Goal: Information Seeking & Learning: Learn about a topic

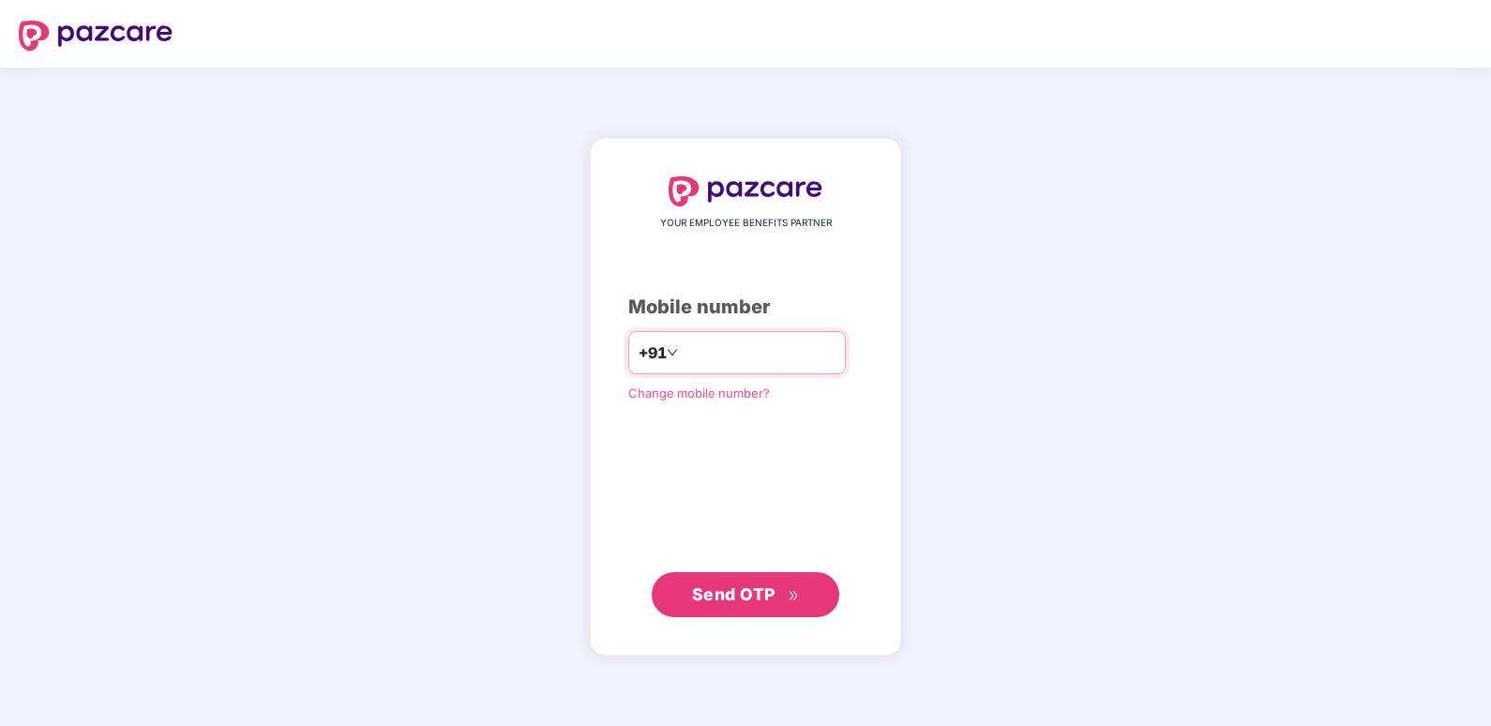
click at [730, 357] on input "number" at bounding box center [759, 352] width 154 height 30
click at [682, 357] on input "**********" at bounding box center [759, 352] width 154 height 30
type input "**********"
click at [156, 501] on div "**********" at bounding box center [745, 396] width 1491 height 658
click at [736, 590] on span "Send OTP" at bounding box center [733, 593] width 83 height 20
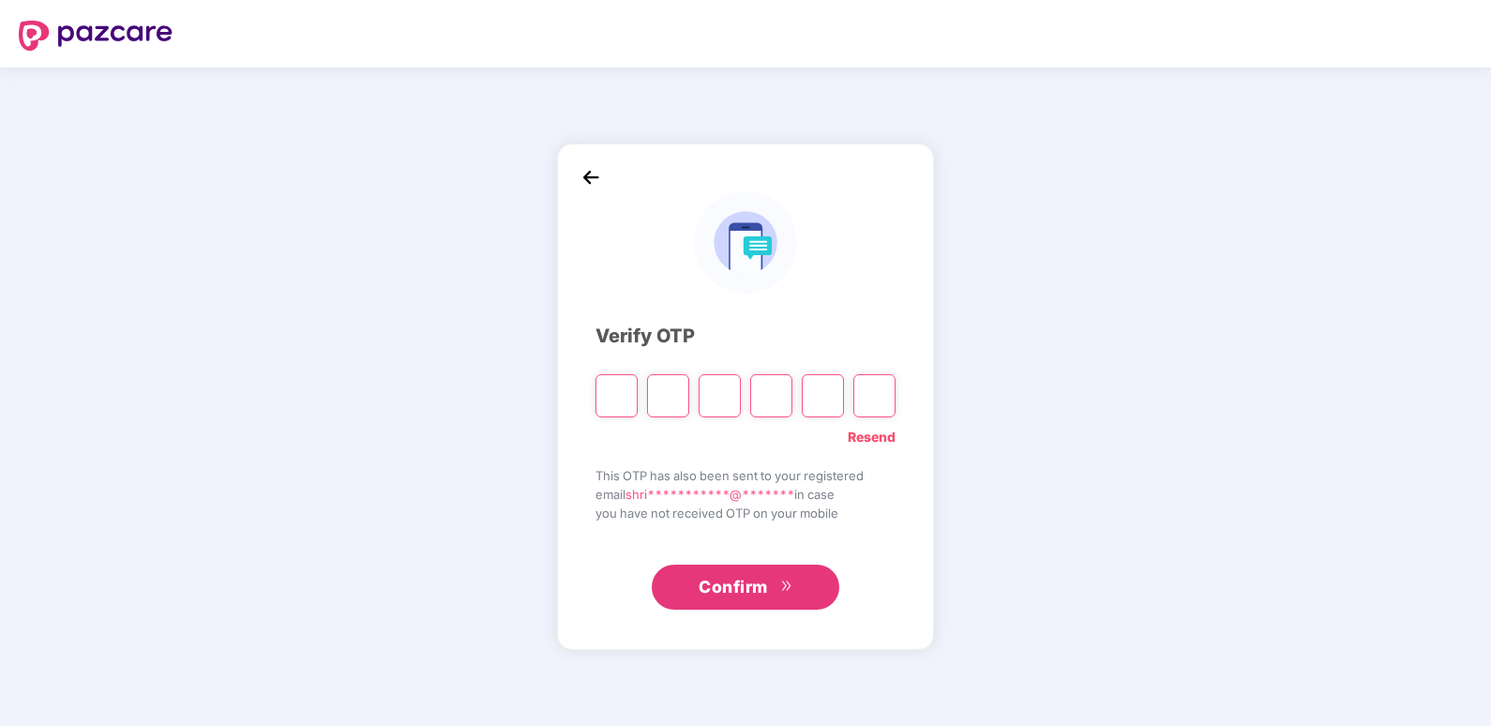
type input "*"
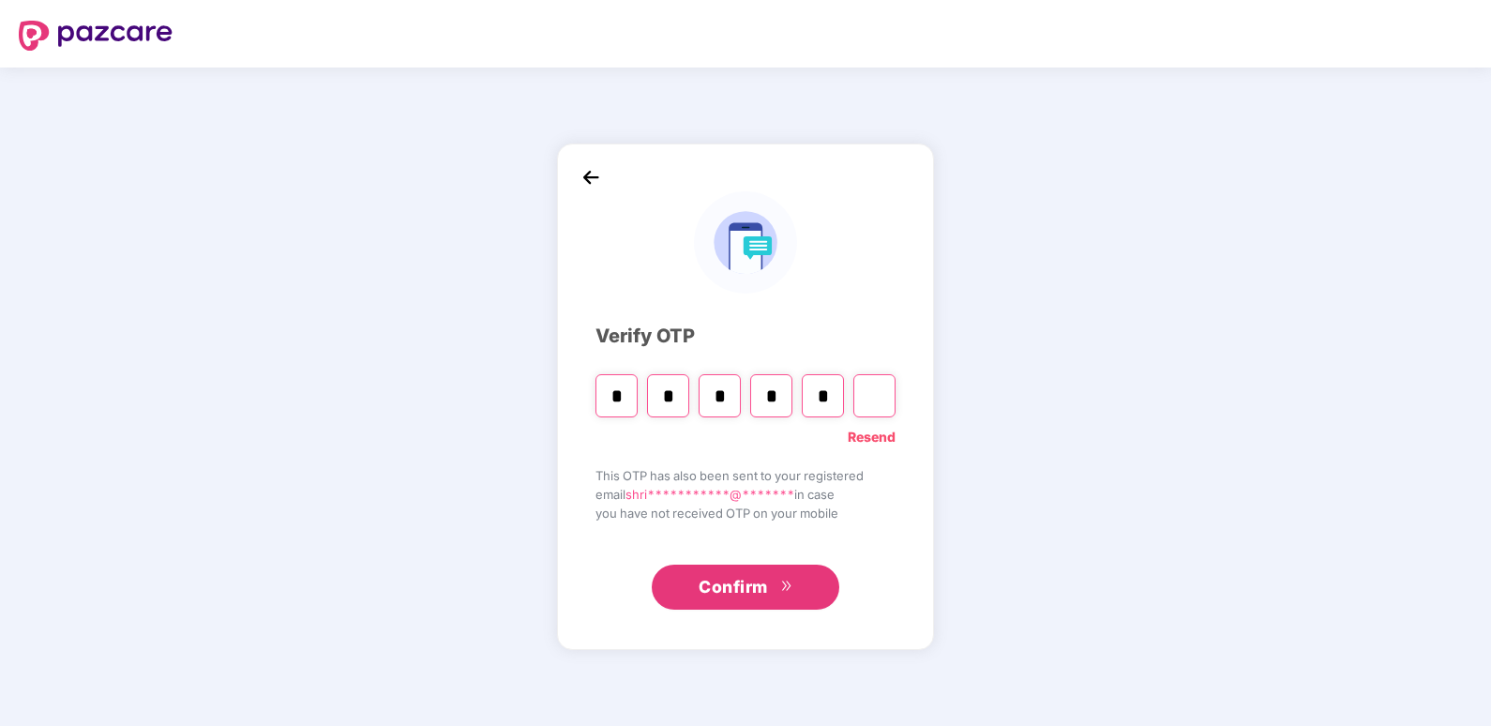
type input "*"
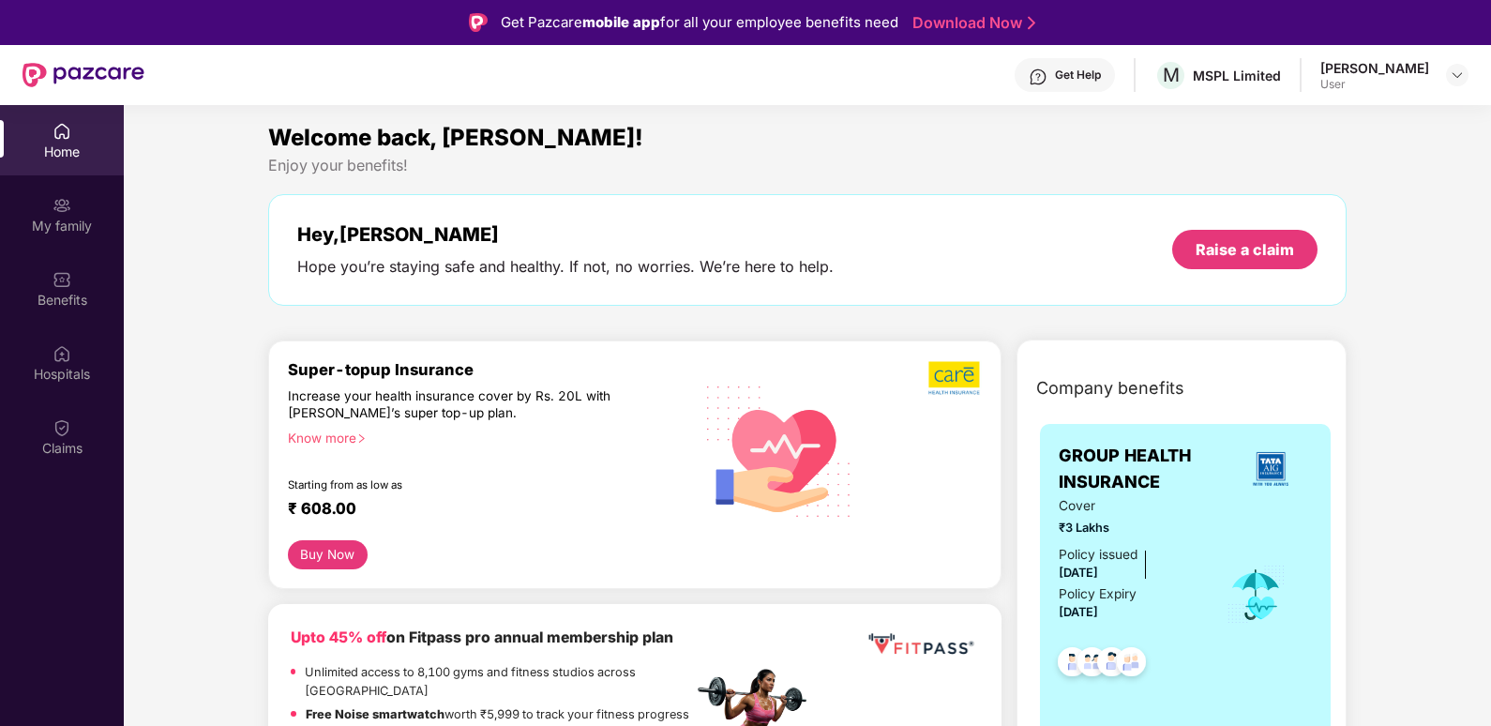
click at [1465, 61] on div "[PERSON_NAME] User" at bounding box center [1394, 75] width 148 height 33
click at [1407, 76] on div "[PERSON_NAME]" at bounding box center [1374, 68] width 109 height 18
click at [1388, 77] on div "User" at bounding box center [1374, 84] width 109 height 15
click at [1378, 91] on div "User" at bounding box center [1374, 84] width 109 height 15
click at [76, 224] on div "My family" at bounding box center [62, 226] width 124 height 19
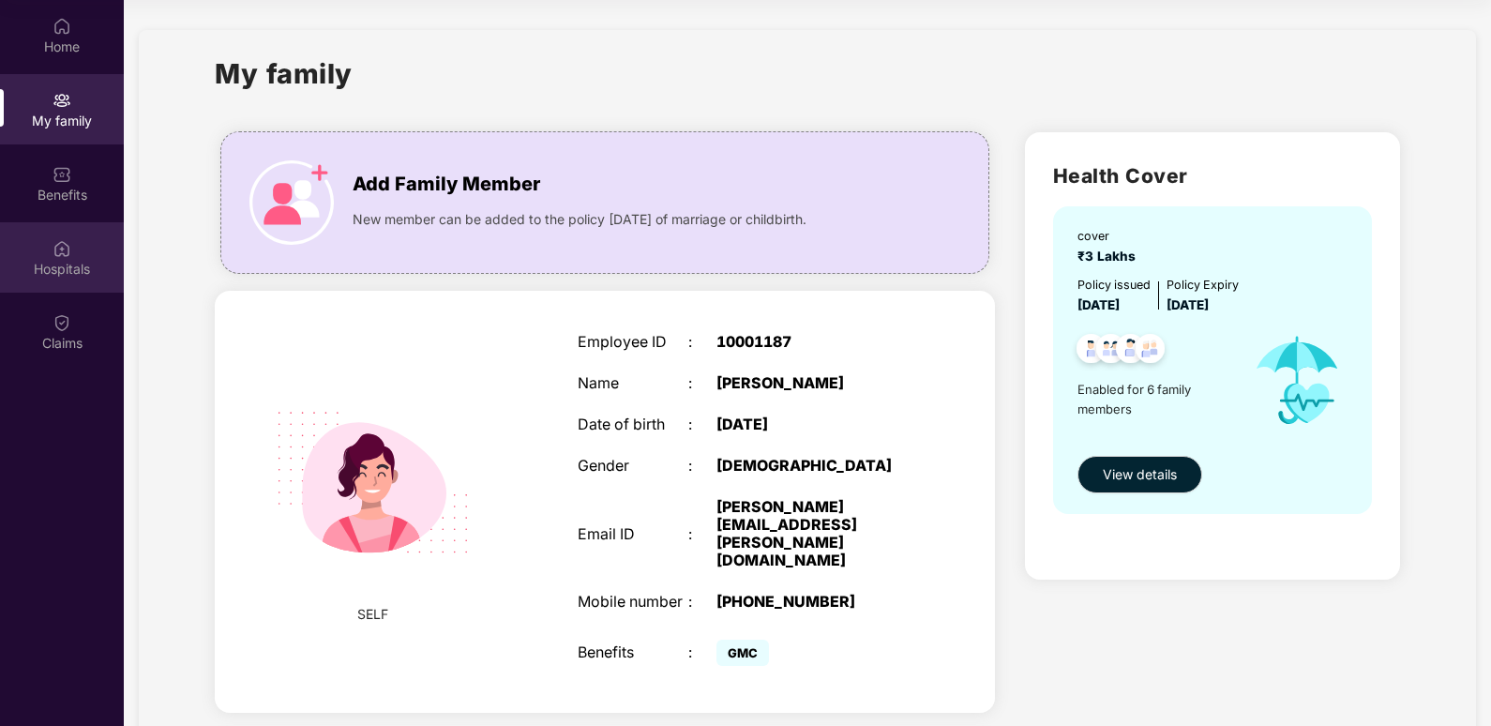
click at [83, 257] on div "Hospitals" at bounding box center [62, 257] width 124 height 70
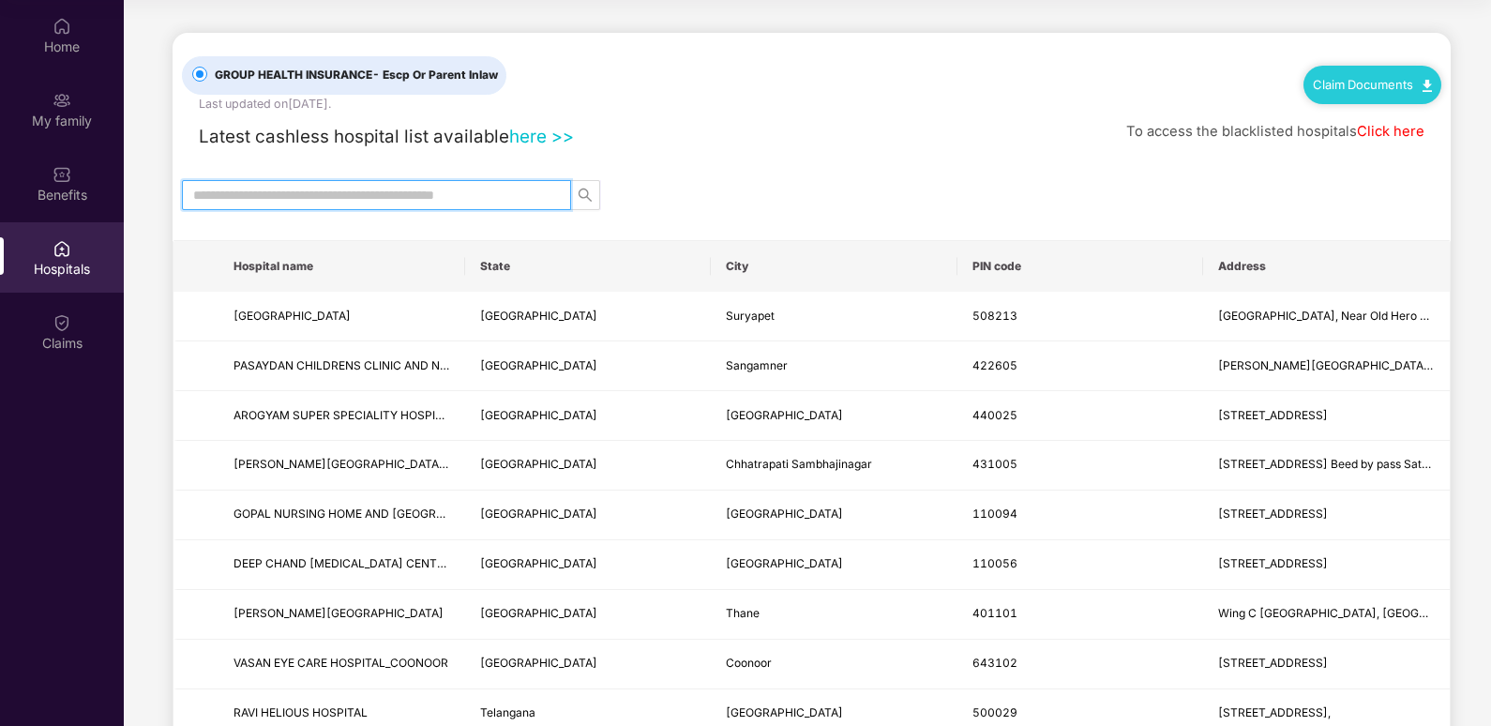
click at [333, 202] on input "text" at bounding box center [369, 195] width 352 height 21
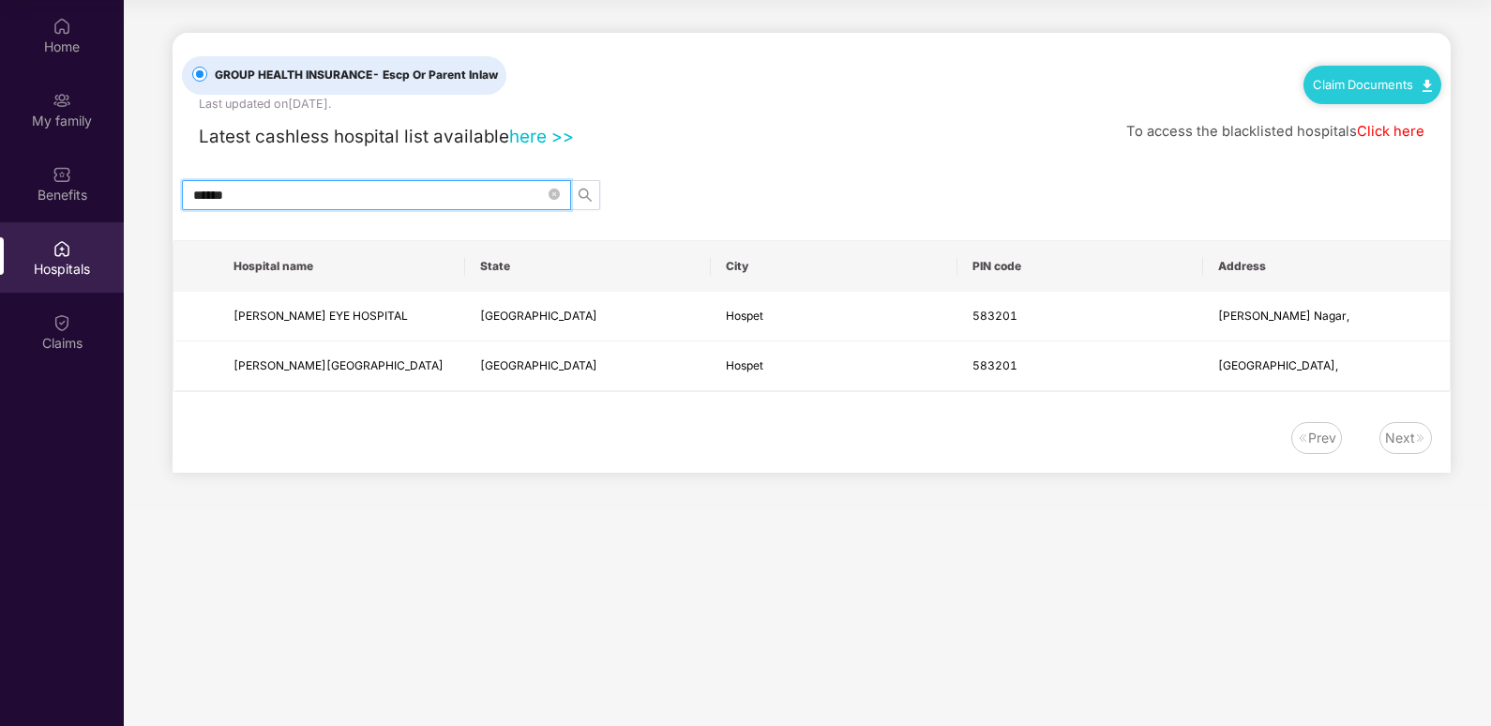
type input "******"
click at [67, 262] on div "Hospitals" at bounding box center [62, 269] width 124 height 19
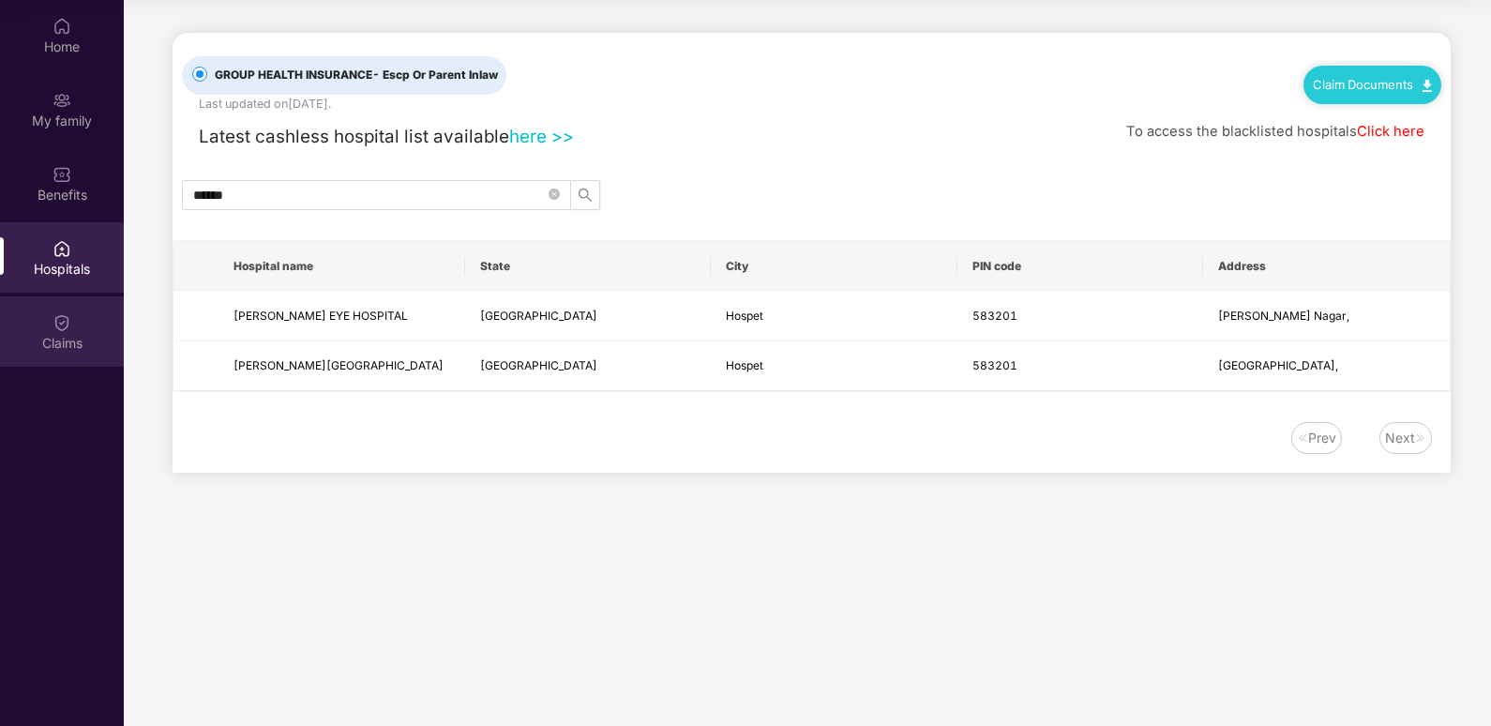
click at [65, 317] on img at bounding box center [61, 322] width 19 height 19
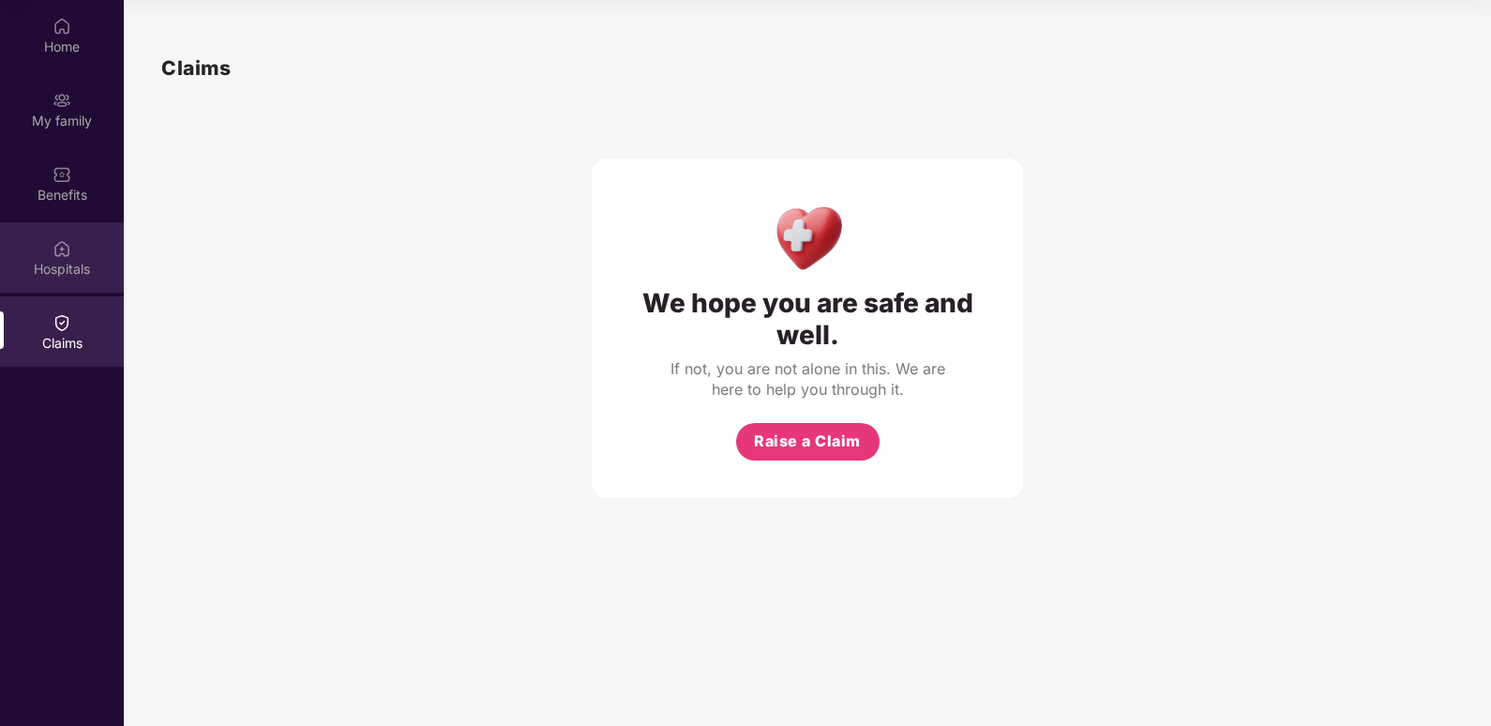
click at [90, 280] on div "Hospitals" at bounding box center [62, 257] width 124 height 70
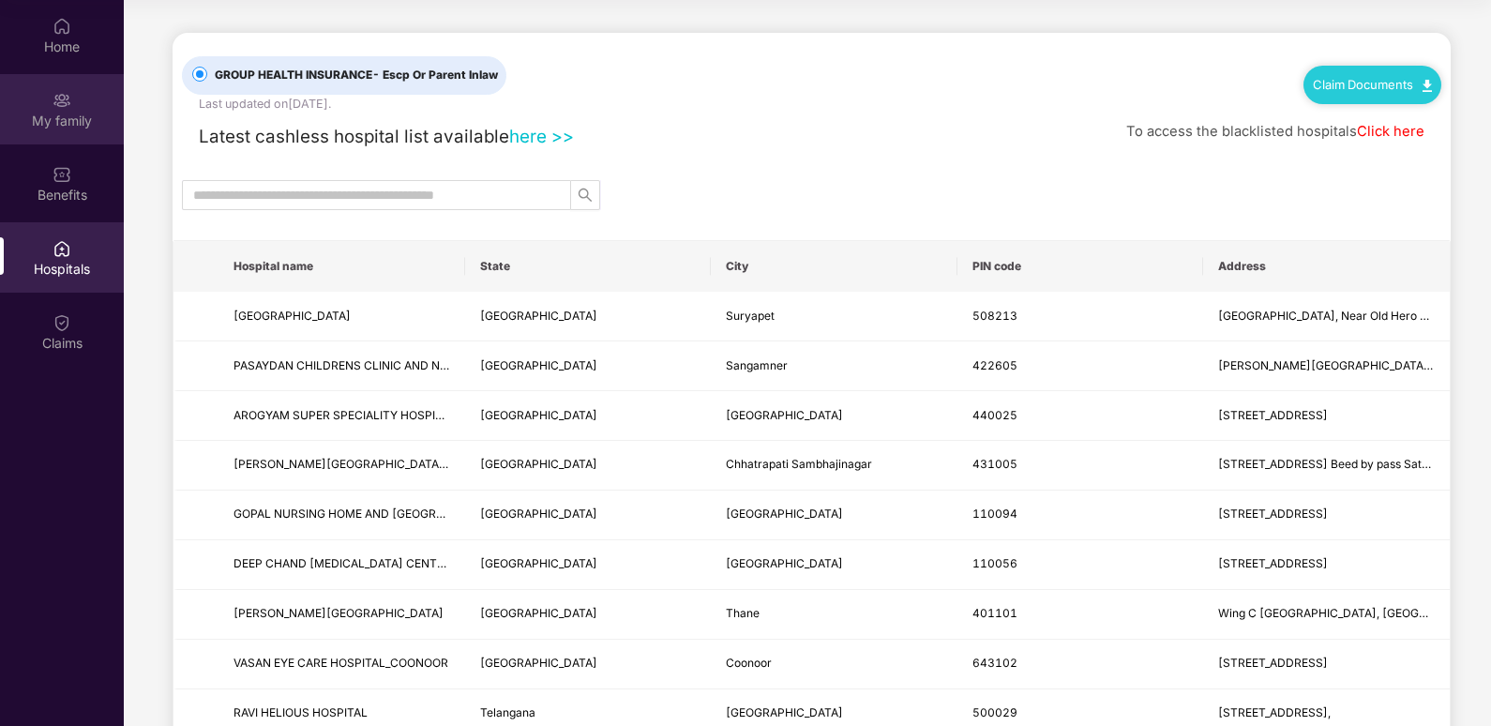
click at [93, 129] on div "My family" at bounding box center [62, 121] width 124 height 19
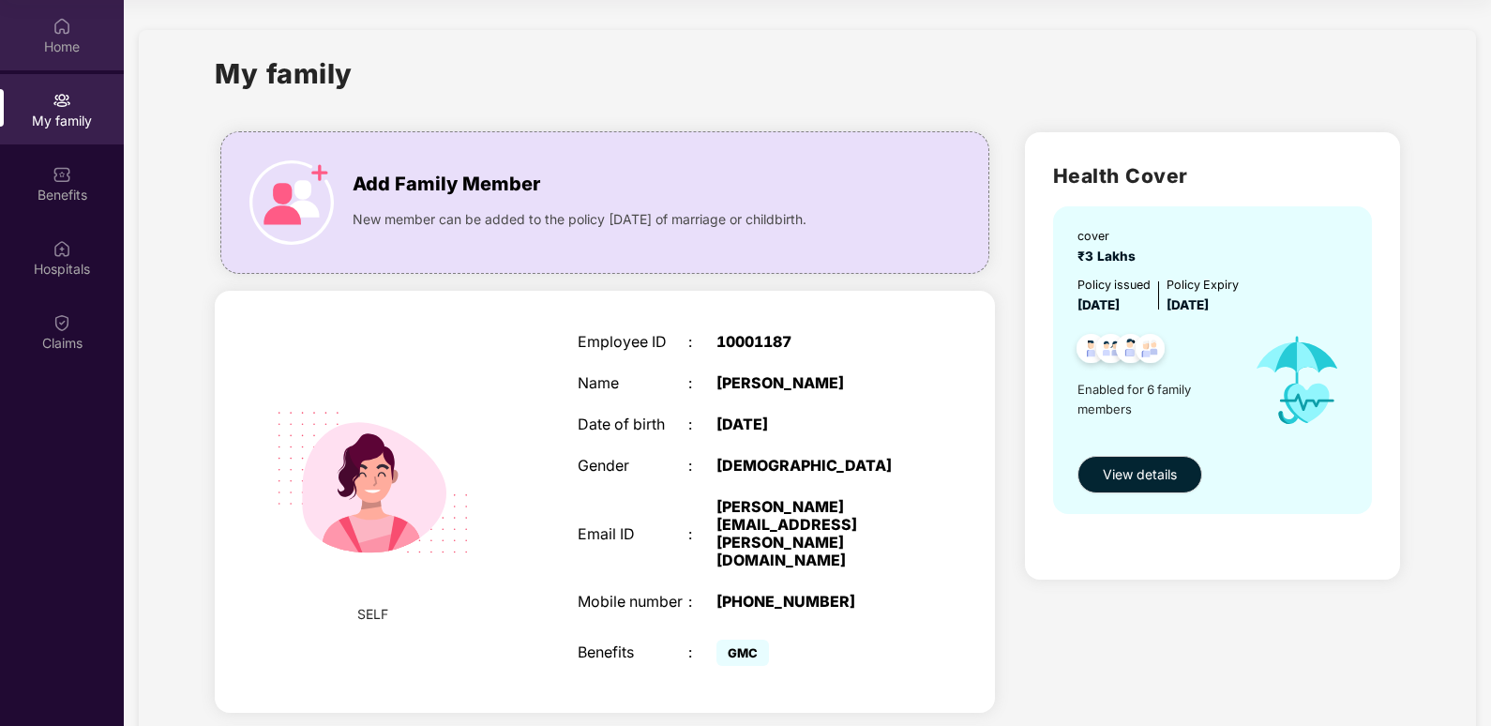
click at [51, 46] on div "Home" at bounding box center [62, 46] width 124 height 19
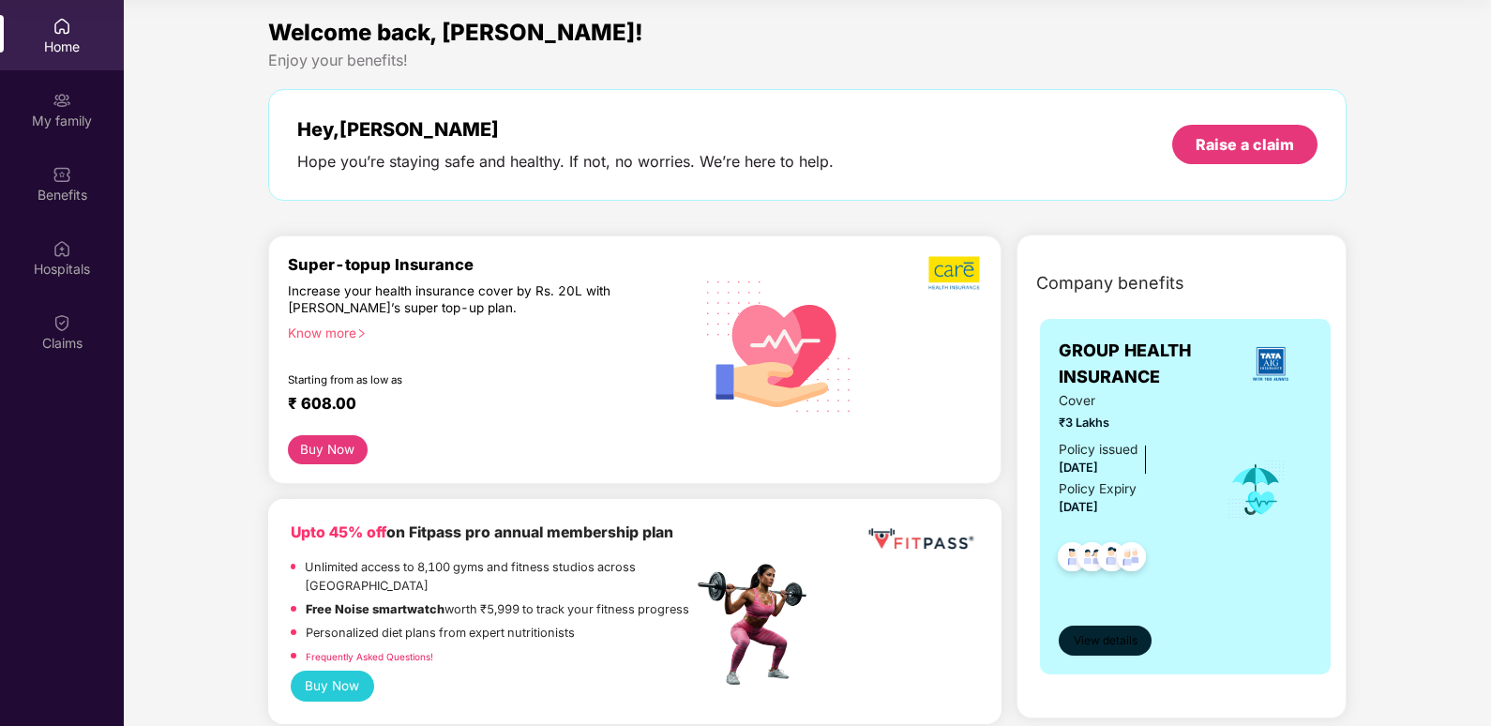
click at [1081, 642] on span "View details" at bounding box center [1105, 641] width 64 height 18
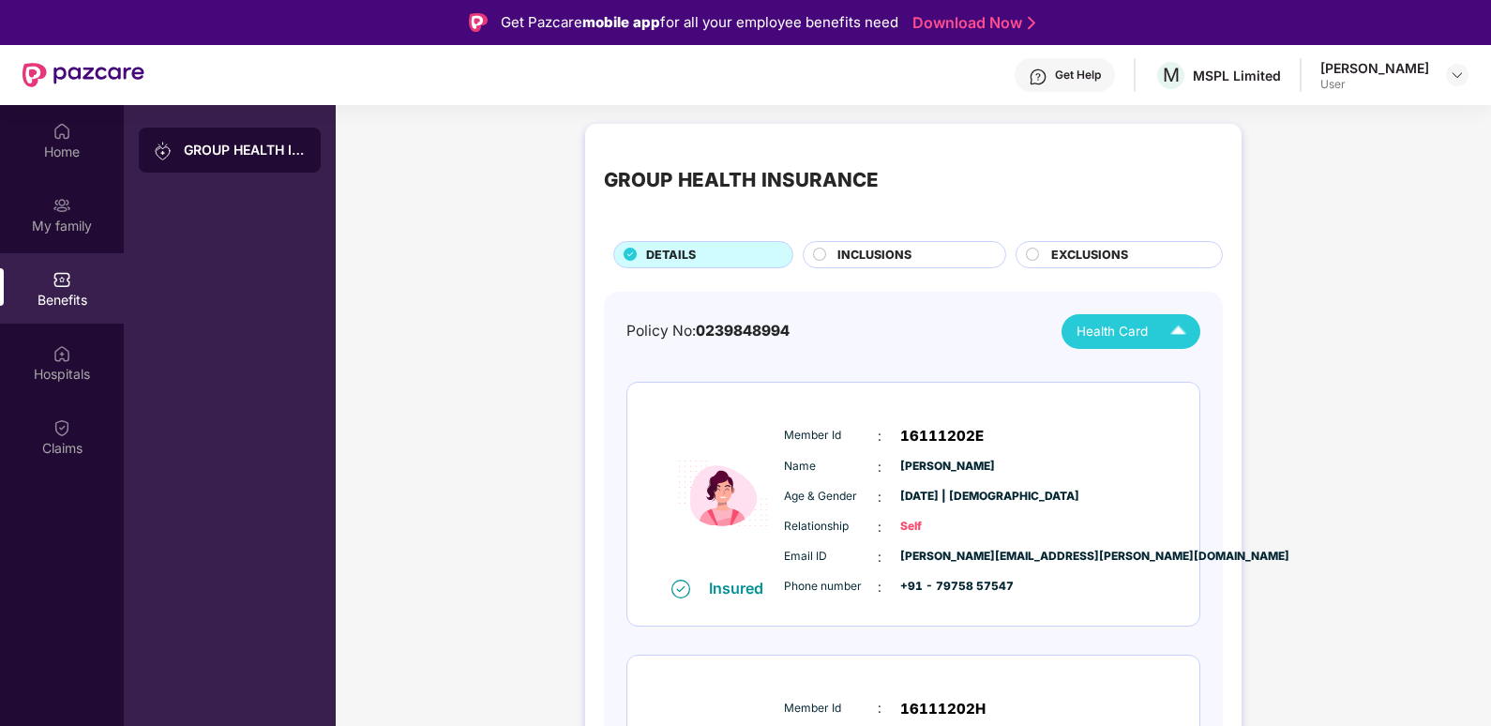
click at [1176, 337] on img at bounding box center [1177, 331] width 33 height 33
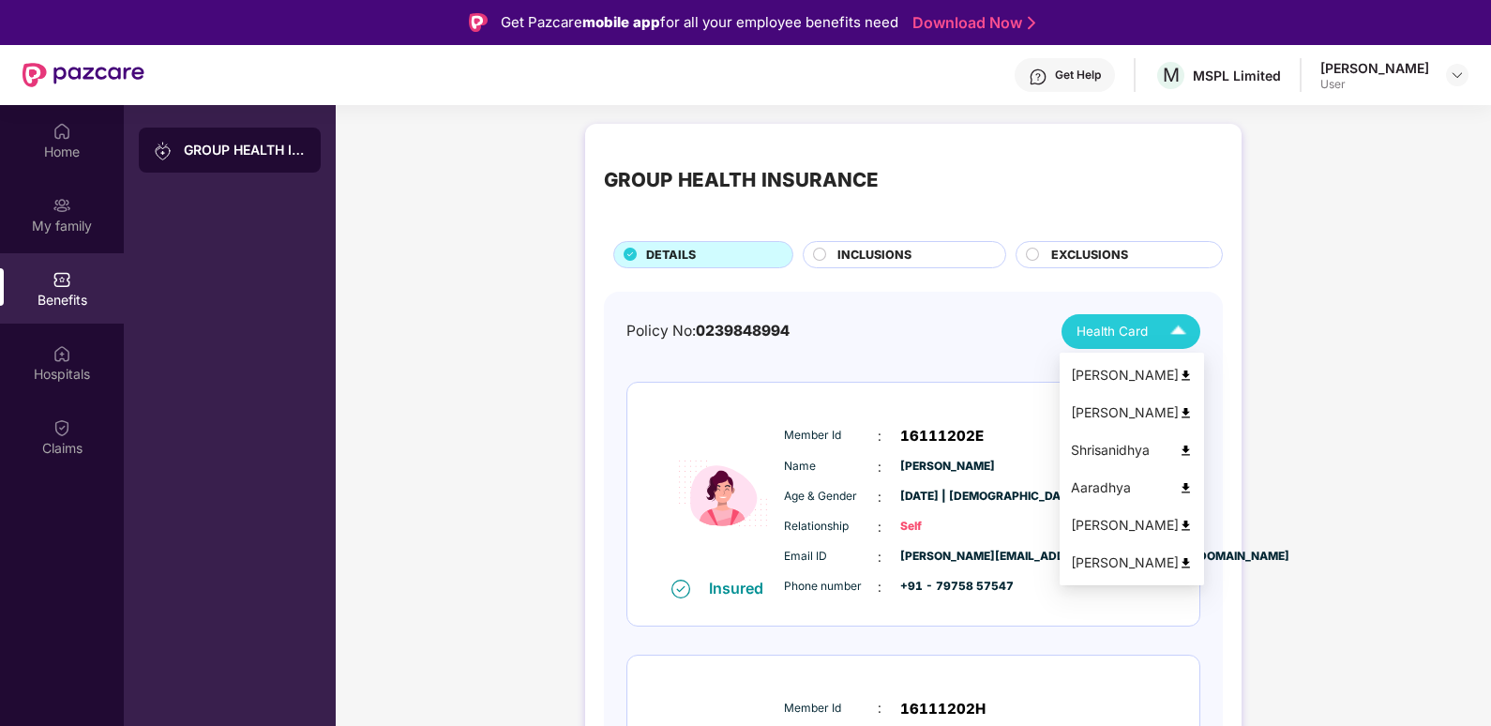
click at [1178, 486] on img at bounding box center [1185, 488] width 14 height 14
